Goal: Communication & Community: Share content

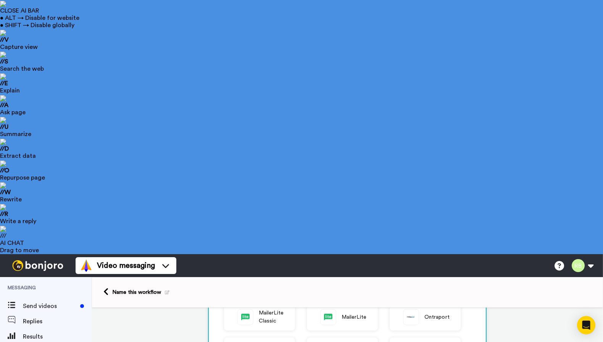
scroll to position [207, 0]
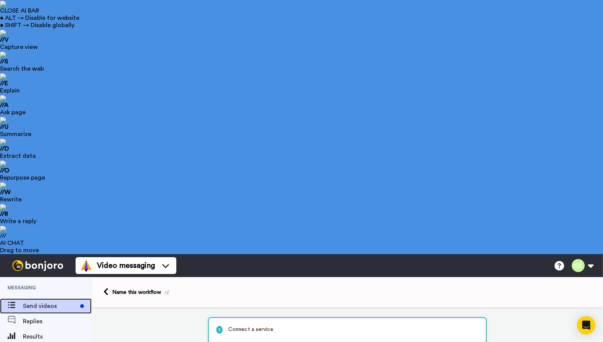
click at [40, 301] on span "Send videos" at bounding box center [50, 305] width 54 height 9
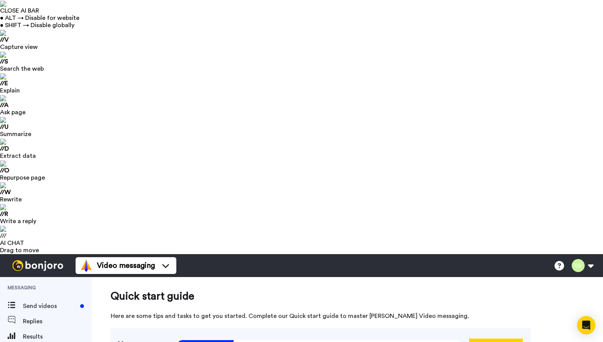
scroll to position [6, 0]
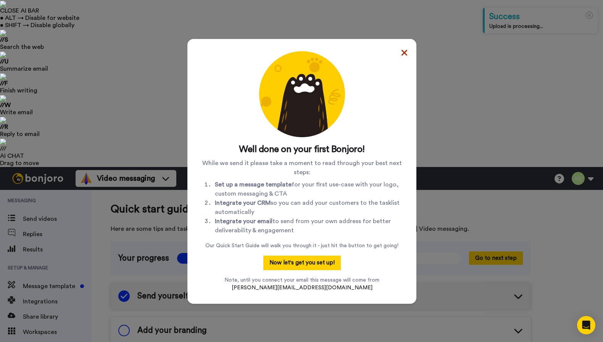
click at [402, 54] on icon at bounding box center [405, 53] width 6 height 6
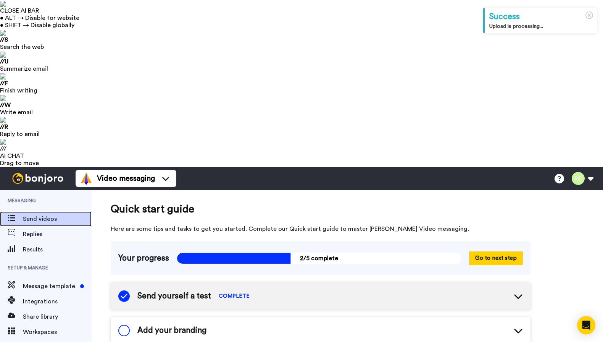
click at [34, 211] on div "Send videos" at bounding box center [46, 218] width 92 height 15
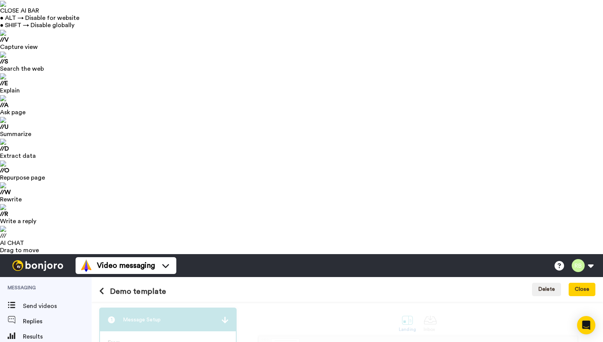
click at [584, 282] on button "Close" at bounding box center [582, 289] width 27 height 14
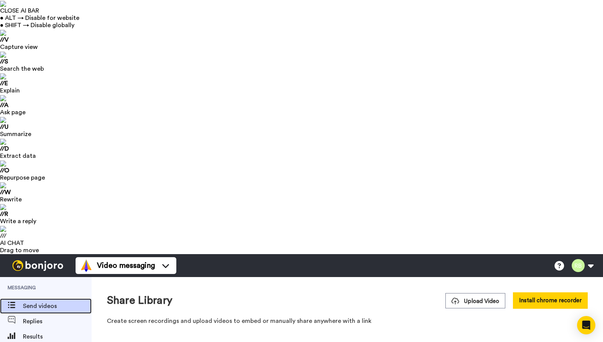
click at [60, 301] on span "Send videos" at bounding box center [57, 305] width 69 height 9
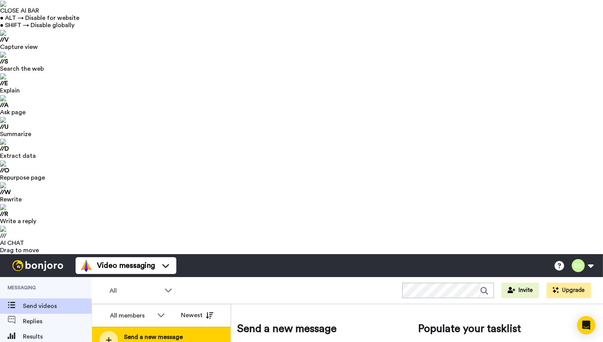
click at [176, 332] on span "Send a new message" at bounding box center [158, 336] width 68 height 9
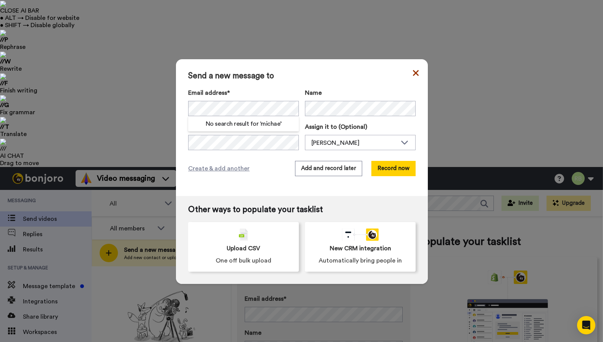
click at [415, 74] on icon at bounding box center [416, 73] width 6 height 6
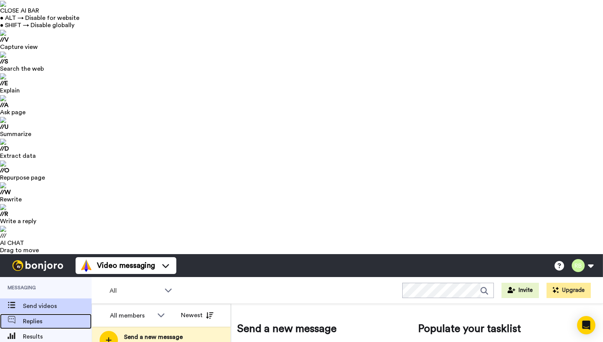
click at [39, 316] on span "Replies" at bounding box center [57, 320] width 69 height 9
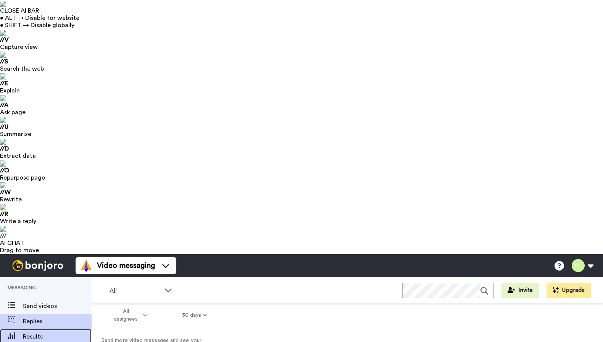
click at [39, 332] on span "Results" at bounding box center [57, 336] width 69 height 9
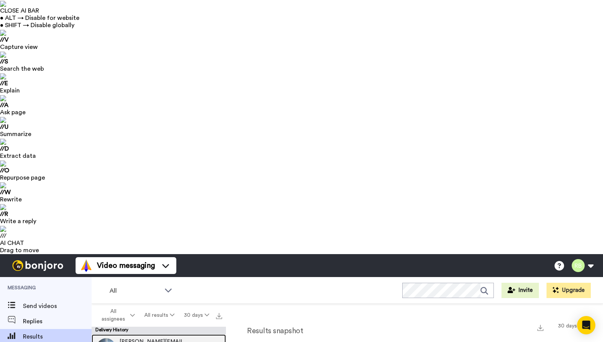
click at [131, 337] on span "[PERSON_NAME][EMAIL_ADDRESS][DOMAIN_NAME]" at bounding box center [155, 341] width 72 height 8
